Goal: Find contact information: Find contact information

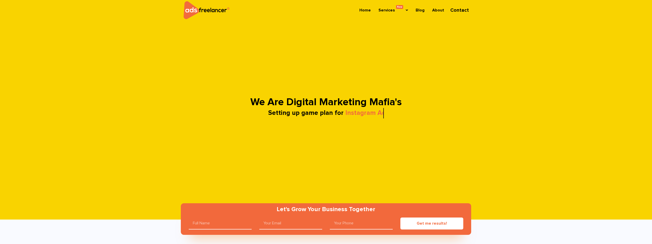
click at [460, 10] on link "Contact" at bounding box center [459, 10] width 28 height 14
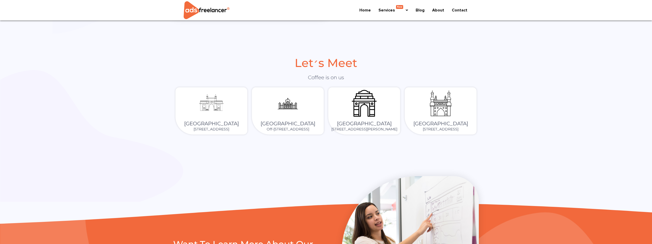
drag, startPoint x: 233, startPoint y: 139, endPoint x: 194, endPoint y: 136, distance: 38.9
click at [194, 132] on p "[STREET_ADDRESS]" at bounding box center [211, 128] width 67 height 5
click at [231, 132] on p "[STREET_ADDRESS]" at bounding box center [211, 129] width 67 height 5
drag, startPoint x: 231, startPoint y: 141, endPoint x: 175, endPoint y: 131, distance: 56.8
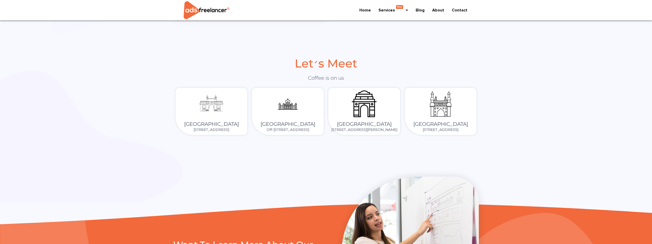
click at [175, 131] on div "[GEOGRAPHIC_DATA] [STREET_ADDRESS]" at bounding box center [211, 112] width 76 height 52
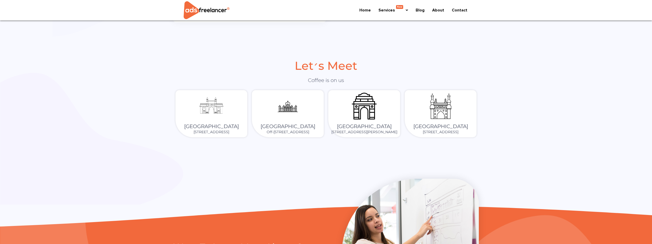
copy p "[STREET_ADDRESS]"
click at [442, 11] on link "About" at bounding box center [437, 10] width 23 height 14
